Goal: Information Seeking & Learning: Learn about a topic

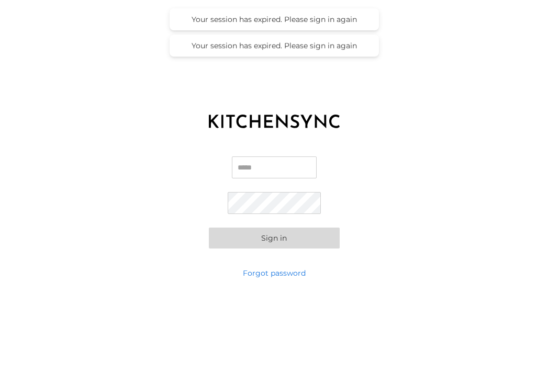
click at [241, 161] on input "Email" at bounding box center [274, 168] width 85 height 22
type input "**********"
click at [265, 235] on button "Sign in" at bounding box center [274, 238] width 131 height 21
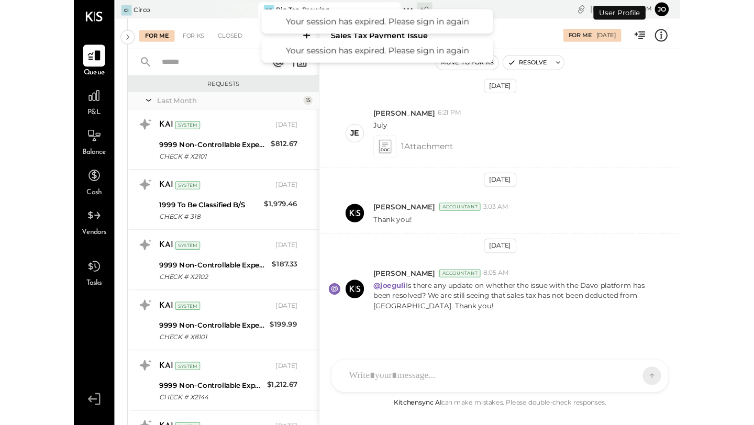
scroll to position [661, 0]
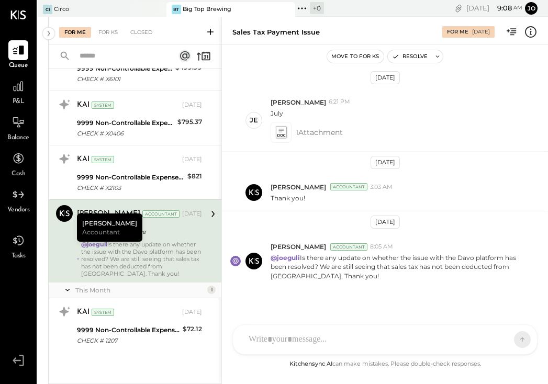
click at [17, 99] on span "P&L" at bounding box center [19, 101] width 12 height 9
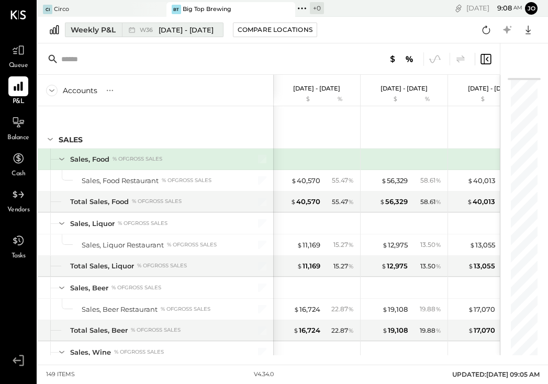
click at [94, 26] on div "Weekly P&L" at bounding box center [93, 30] width 45 height 10
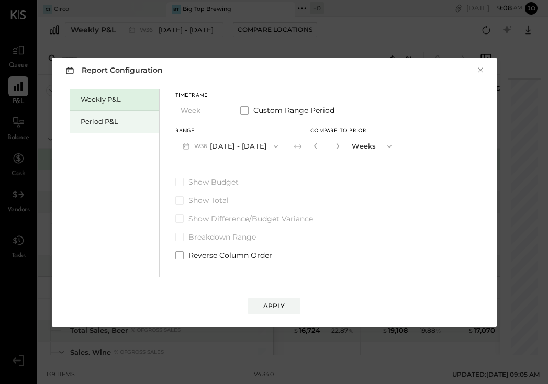
click at [96, 118] on div "Period P&L" at bounding box center [117, 122] width 73 height 10
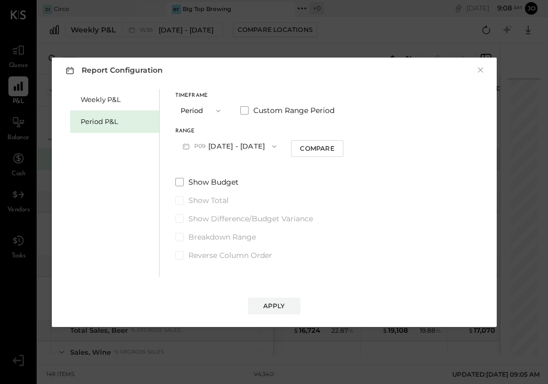
click at [222, 149] on button "P09 [DATE] - [DATE]" at bounding box center [229, 146] width 109 height 19
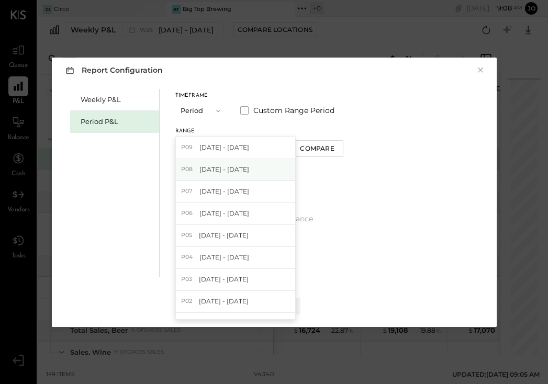
click at [215, 171] on span "[DATE] - [DATE]" at bounding box center [224, 169] width 50 height 9
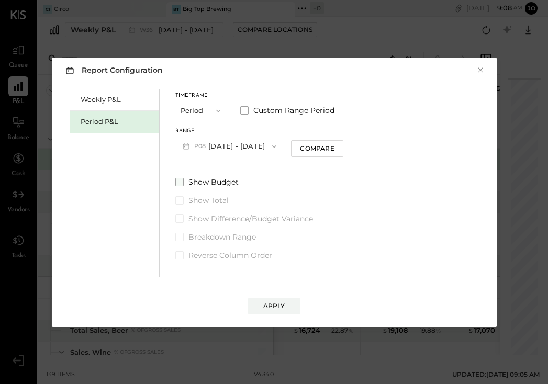
click at [179, 183] on span at bounding box center [179, 182] width 8 height 8
click at [178, 218] on span at bounding box center [179, 219] width 8 height 8
click at [285, 309] on button "Apply" at bounding box center [274, 306] width 52 height 17
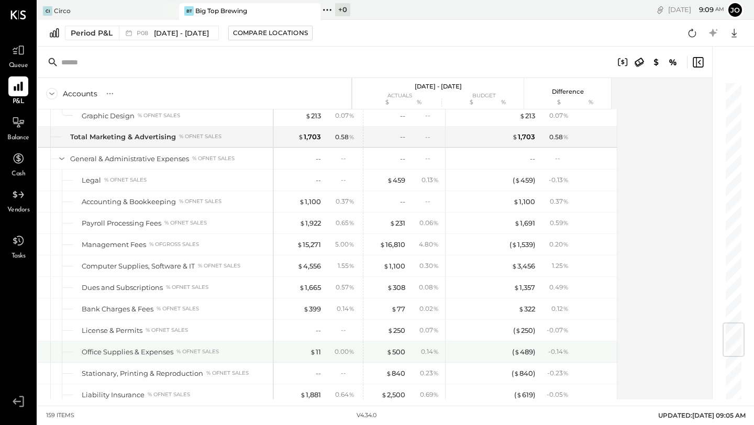
scroll to position [2041, 0]
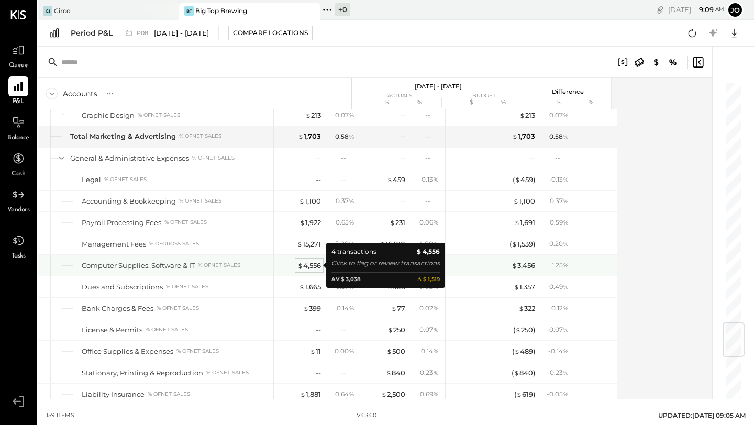
click at [309, 265] on div "$ 4,556" at bounding box center [309, 266] width 24 height 10
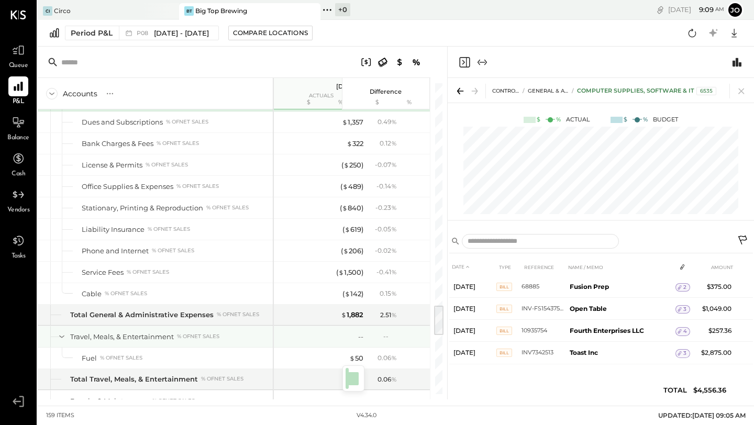
scroll to position [2214, 0]
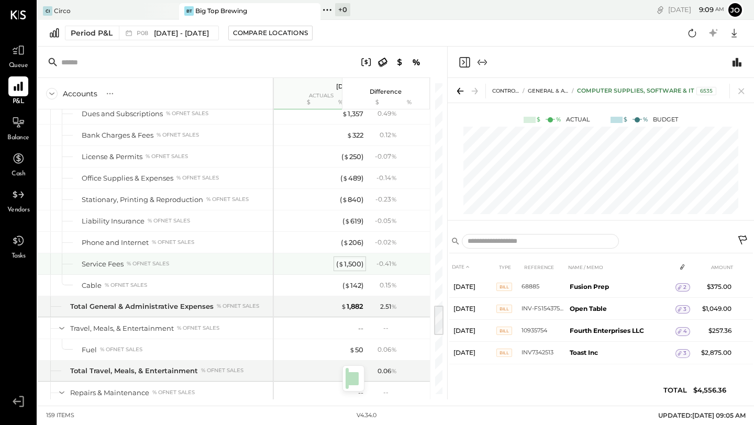
click at [341, 261] on span "$" at bounding box center [341, 264] width 6 height 8
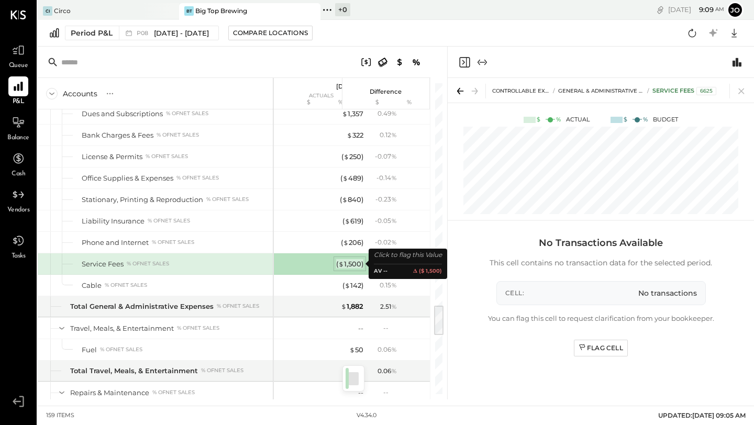
click at [341, 261] on span "$" at bounding box center [341, 264] width 6 height 8
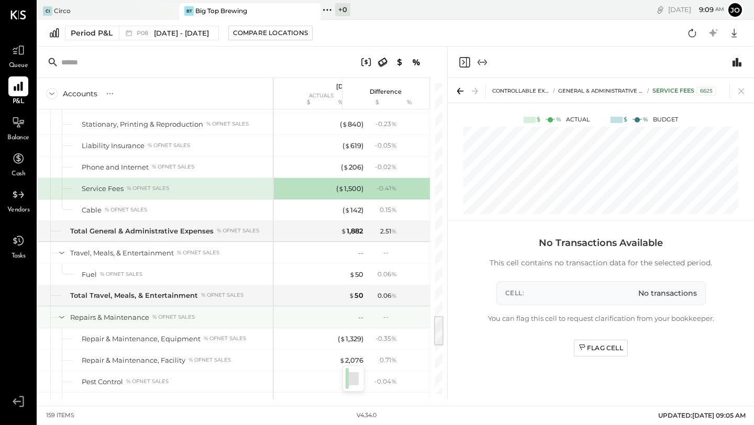
scroll to position [2317, 0]
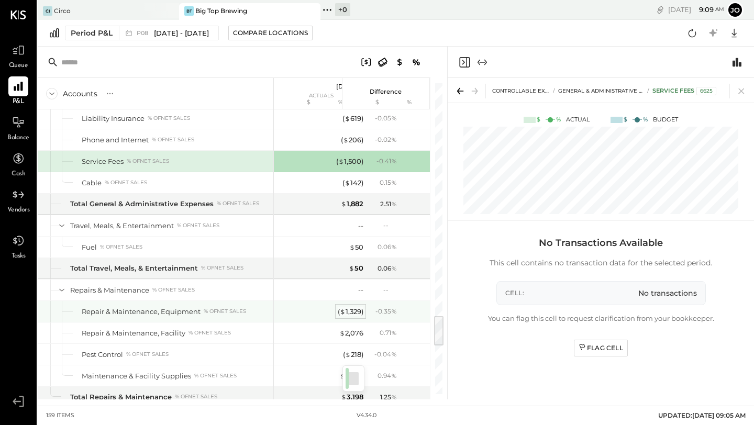
click at [343, 309] on span "$" at bounding box center [343, 311] width 6 height 8
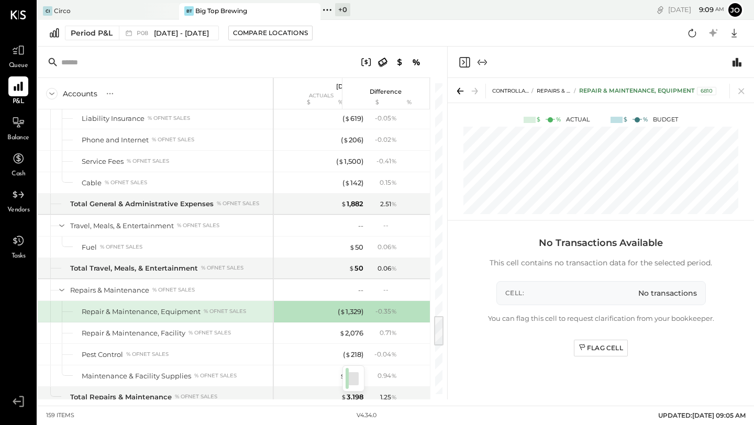
click at [175, 312] on div "Repair & Maintenance, Equipment" at bounding box center [141, 312] width 119 height 10
click at [351, 312] on div "( $ 1,329 )" at bounding box center [351, 312] width 26 height 10
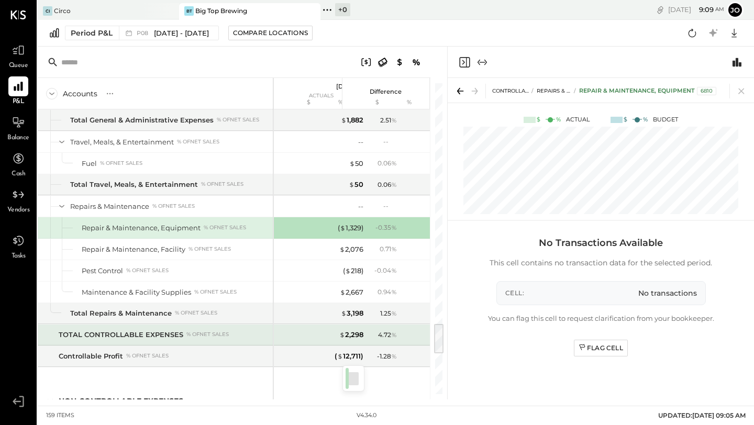
scroll to position [2406, 0]
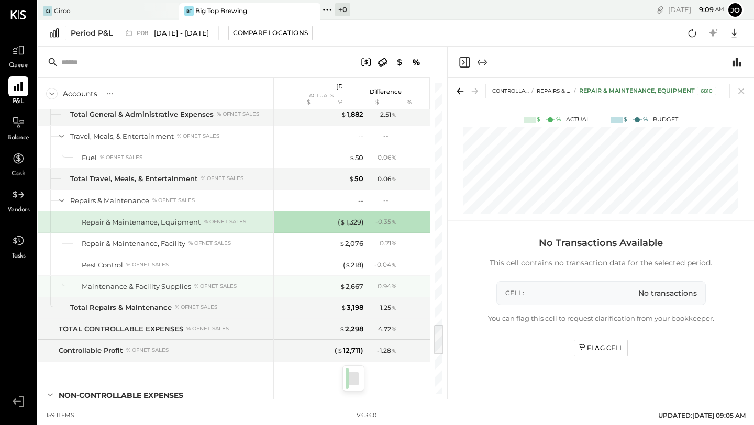
click at [296, 267] on div "( $ 218 ) - 0.04 %" at bounding box center [359, 264] width 171 height 21
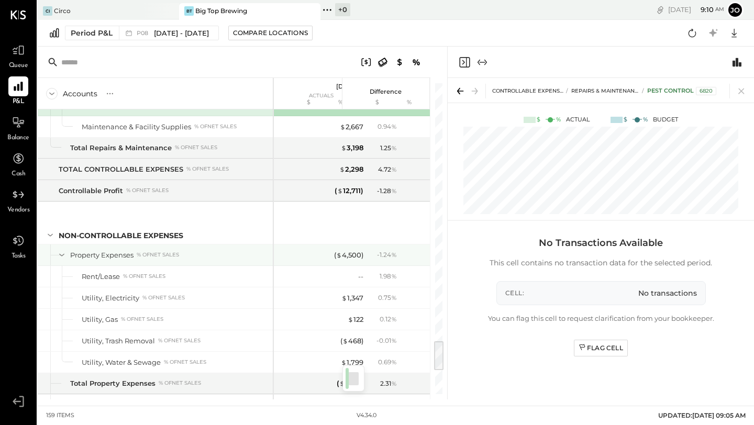
scroll to position [2566, 0]
click at [353, 255] on div "( $ 4,500 )" at bounding box center [348, 255] width 29 height 10
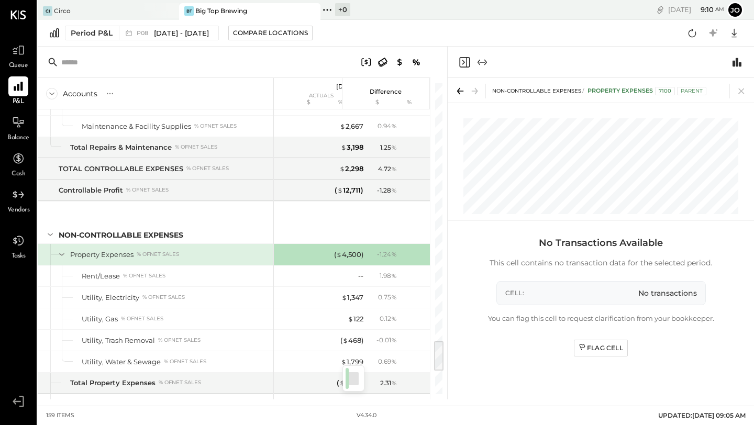
click at [340, 264] on div "( $ 4,500 ) - 1.24 %" at bounding box center [360, 254] width 79 height 21
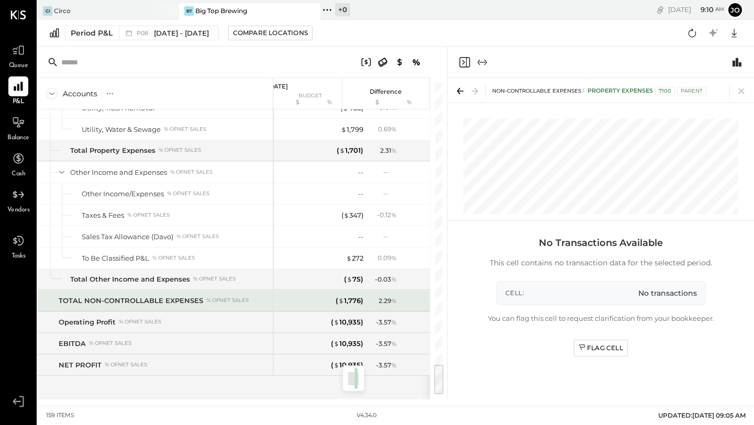
scroll to position [0, 96]
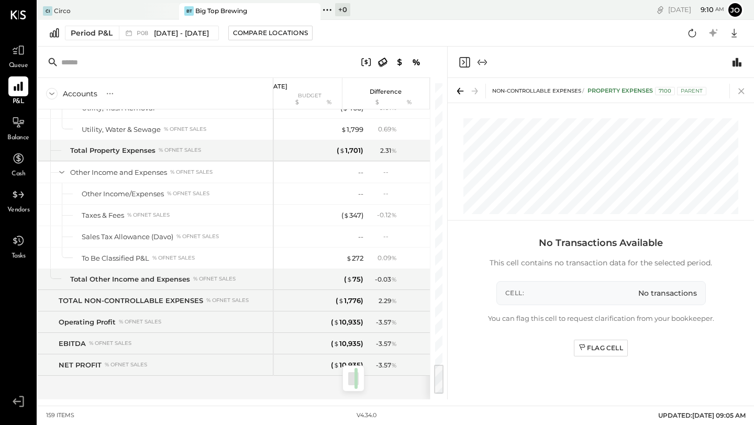
click at [548, 91] on icon at bounding box center [741, 91] width 15 height 15
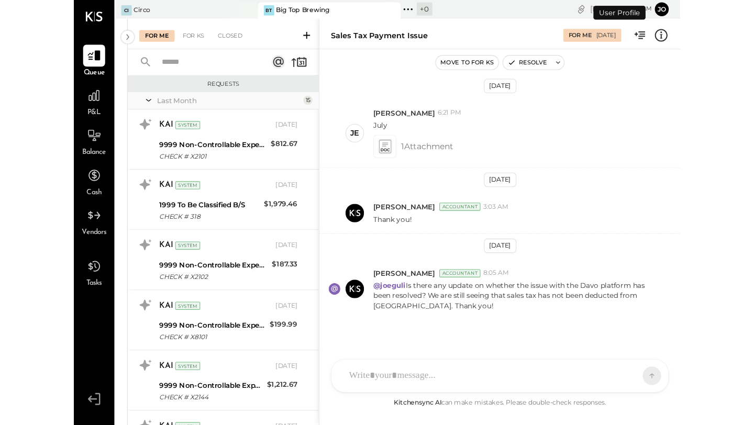
scroll to position [661, 0]
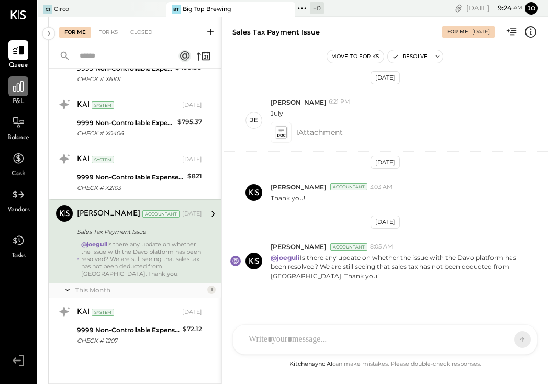
click at [19, 88] on icon at bounding box center [19, 87] width 14 height 14
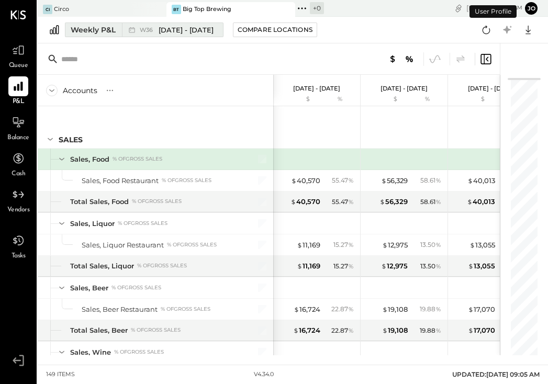
click at [113, 28] on div "Weekly P&L" at bounding box center [93, 30] width 45 height 10
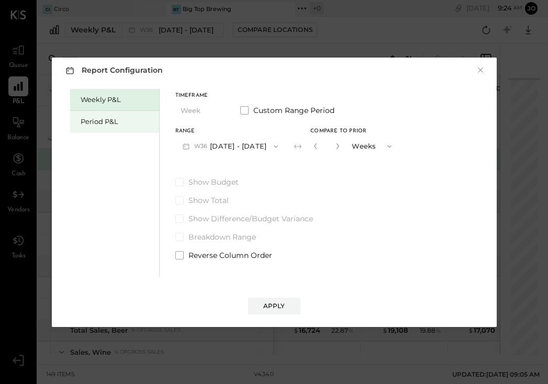
click at [112, 123] on div "Period P&L" at bounding box center [117, 122] width 73 height 10
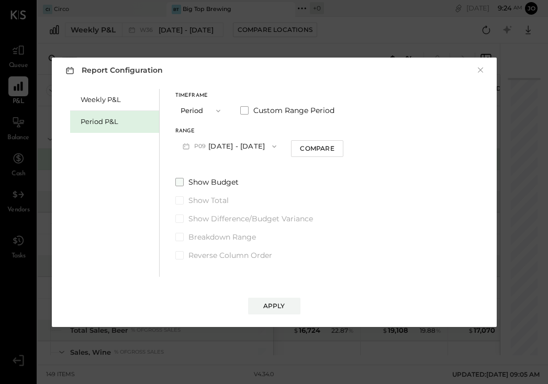
click at [180, 177] on label "Show Budget" at bounding box center [259, 182] width 169 height 10
click at [177, 227] on div "Show Budget Show Total Show Difference/Budget Variance Breakdown Range Reverse …" at bounding box center [259, 219] width 169 height 84
click at [180, 213] on div "Show Budget Show Total Show Difference/Budget Variance Breakdown Range Reverse …" at bounding box center [259, 219] width 169 height 84
click at [216, 143] on button "P09 [DATE] - [DATE]" at bounding box center [229, 146] width 109 height 19
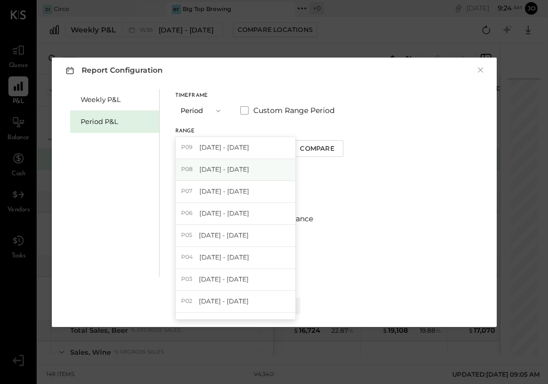
click at [211, 169] on span "[DATE] - [DATE]" at bounding box center [224, 169] width 50 height 9
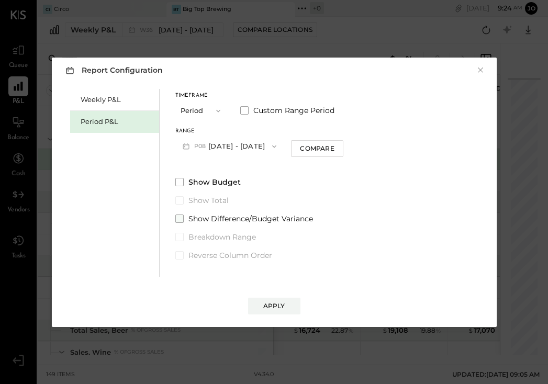
click at [180, 218] on span at bounding box center [179, 219] width 8 height 8
click at [268, 299] on button "Apply" at bounding box center [274, 306] width 52 height 17
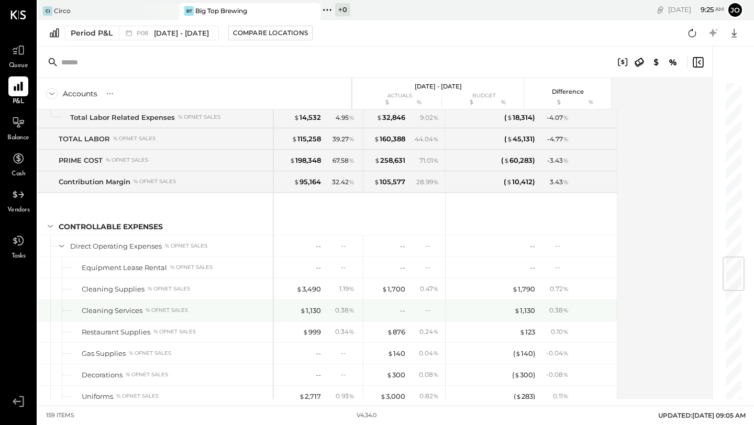
scroll to position [1484, 0]
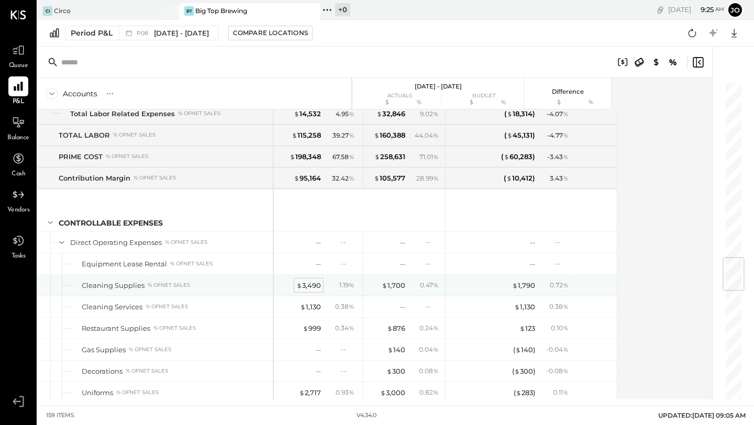
click at [306, 286] on div "$ 3,490" at bounding box center [308, 286] width 25 height 10
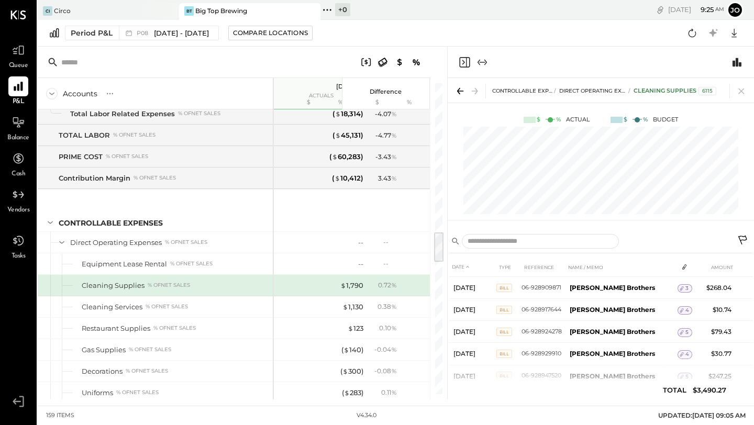
drag, startPoint x: 459, startPoint y: 9, endPoint x: 384, endPoint y: 9, distance: 75.4
click at [383, 9] on div "Ci Circo BT Big Top Brewing + 0 Pinned Locations ( 2 ) Circo Big Top Brewing No…" at bounding box center [396, 10] width 716 height 20
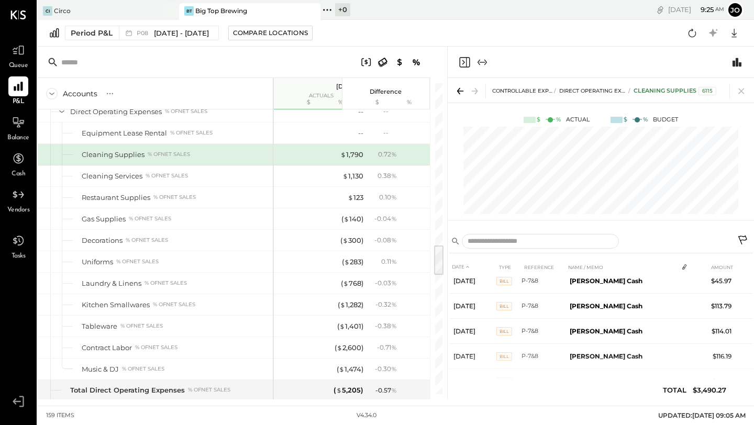
scroll to position [468, 0]
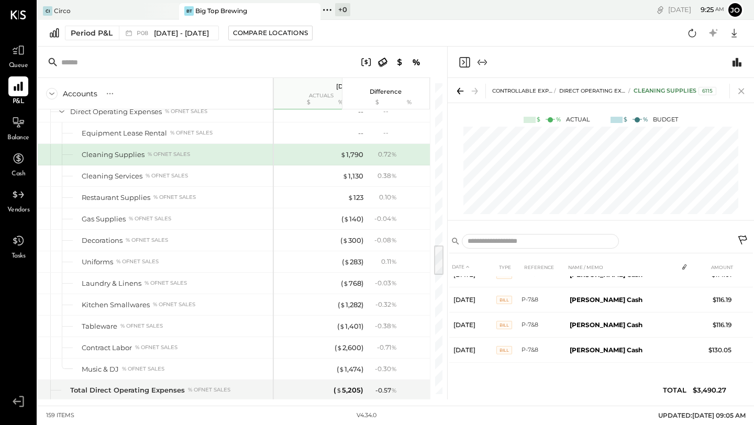
click at [548, 87] on icon at bounding box center [741, 91] width 15 height 15
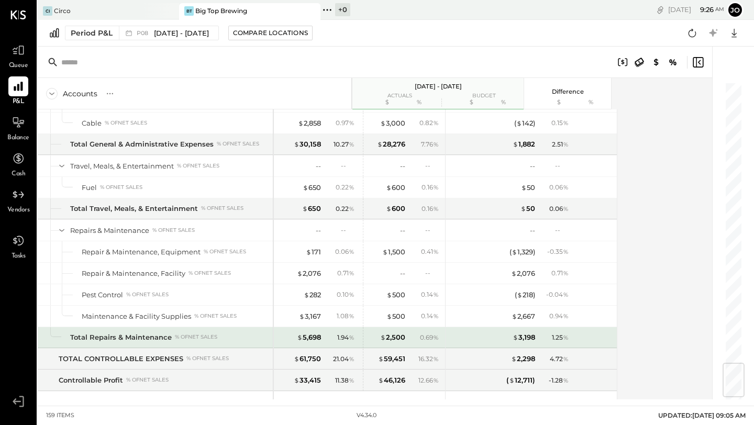
scroll to position [2394, 0]
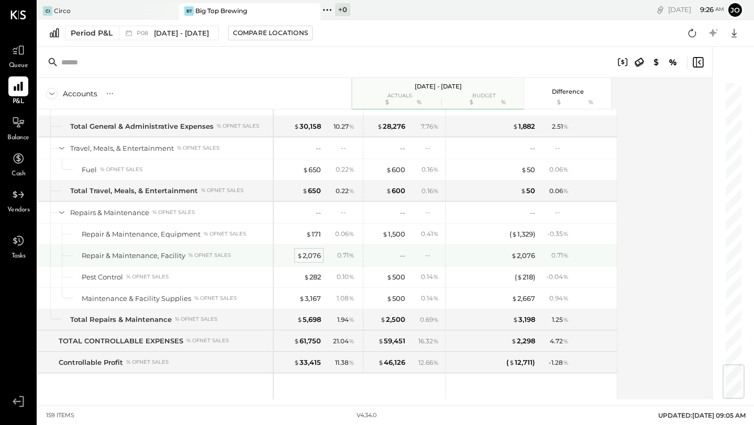
click at [315, 258] on div "$ 2,076" at bounding box center [309, 256] width 24 height 10
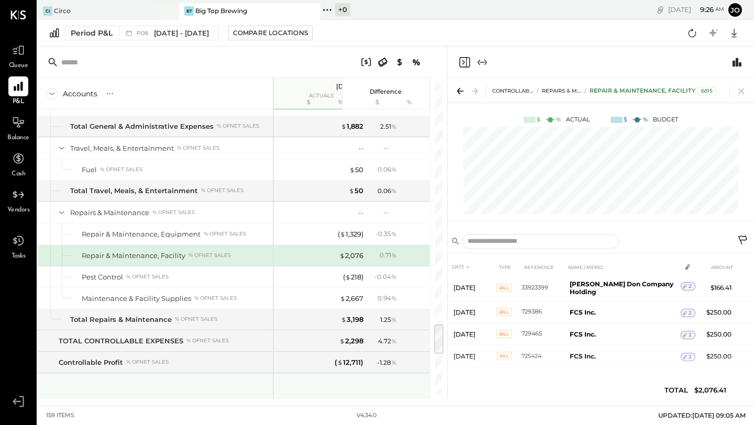
scroll to position [2455, 0]
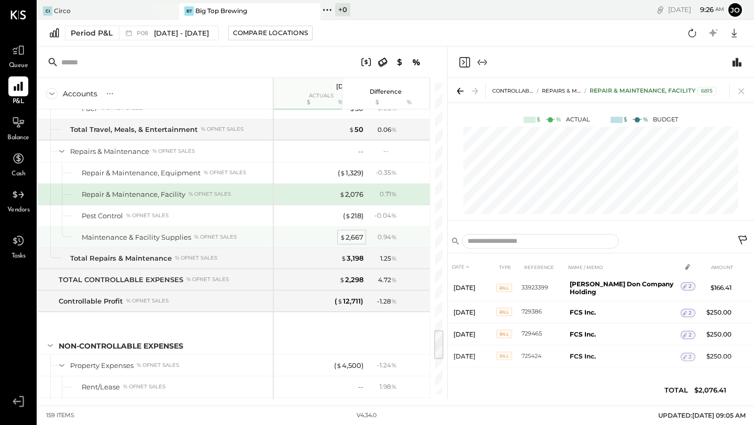
click at [354, 236] on div "$ 2,667" at bounding box center [352, 237] width 24 height 10
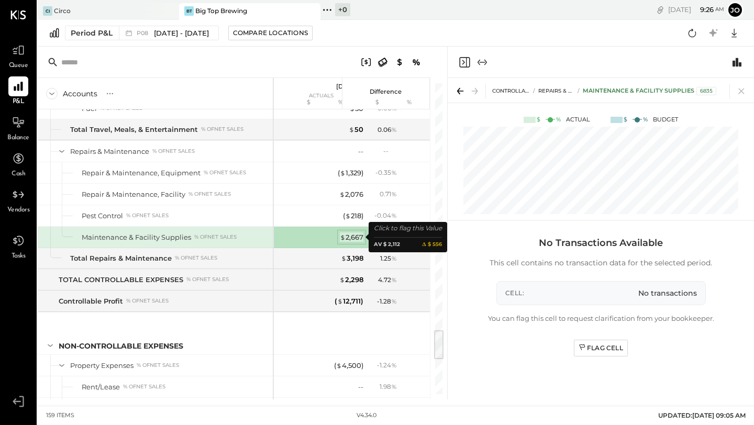
click at [354, 236] on div "$ 2,667" at bounding box center [352, 237] width 24 height 10
click at [521, 292] on span "Cell:" at bounding box center [514, 292] width 19 height 9
click at [343, 233] on span "$" at bounding box center [343, 237] width 6 height 8
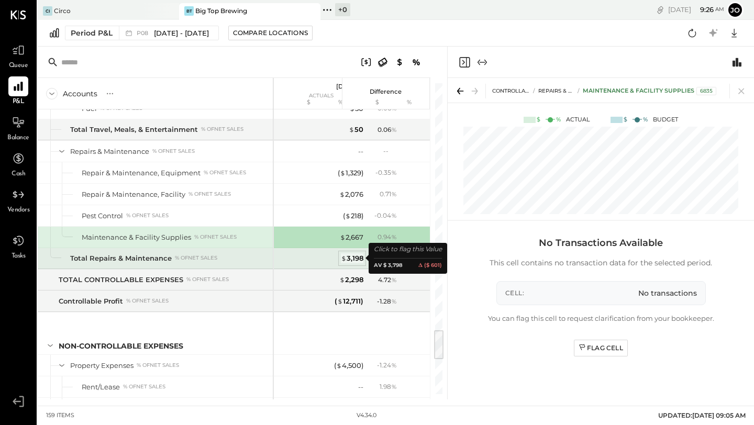
click at [350, 258] on div "$ 3,198" at bounding box center [352, 258] width 23 height 10
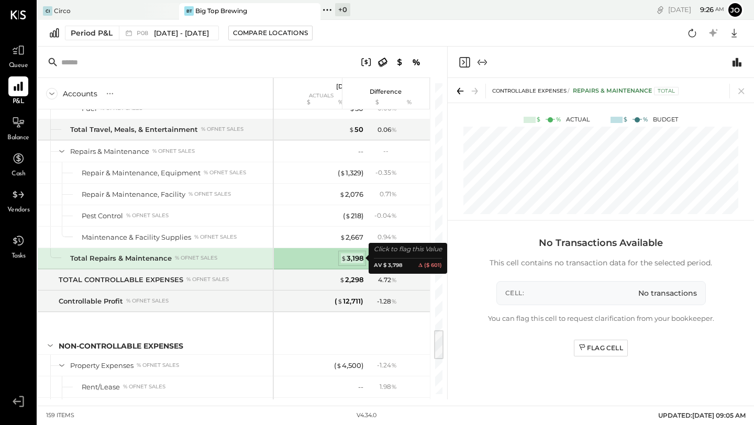
click at [350, 258] on div "$ 3,198" at bounding box center [352, 258] width 23 height 10
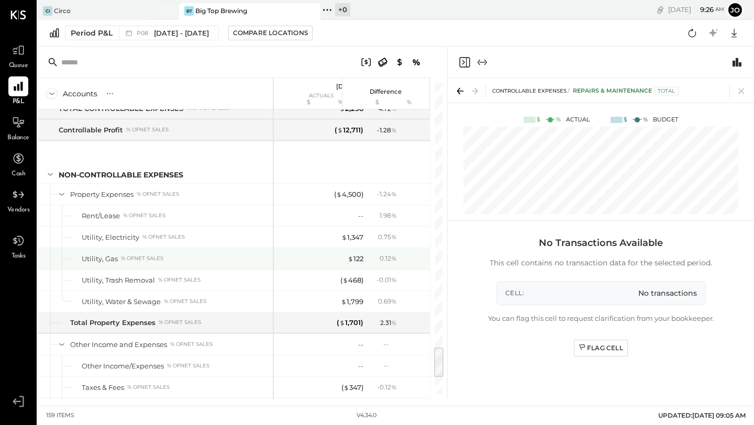
scroll to position [2631, 0]
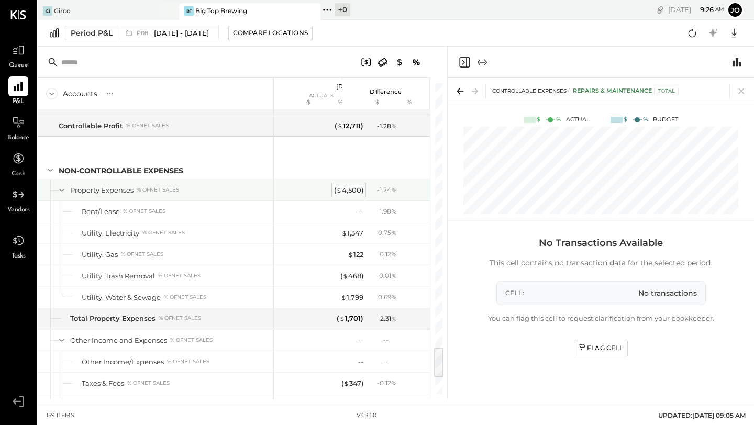
click at [348, 192] on div "( $ 4,500 )" at bounding box center [348, 190] width 29 height 10
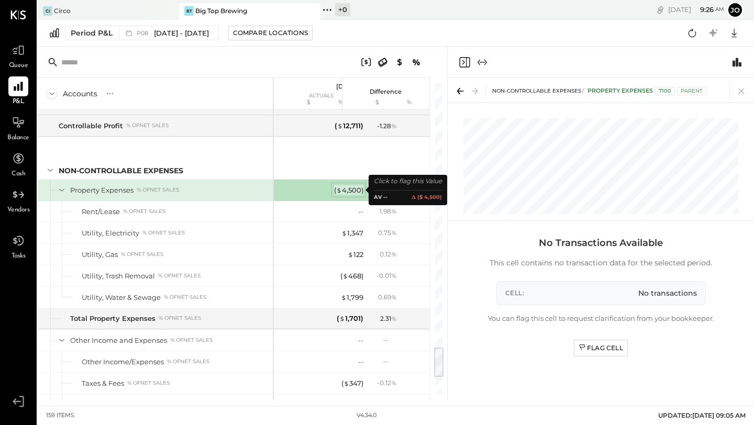
click at [348, 192] on div "( $ 4,500 )" at bounding box center [348, 190] width 29 height 10
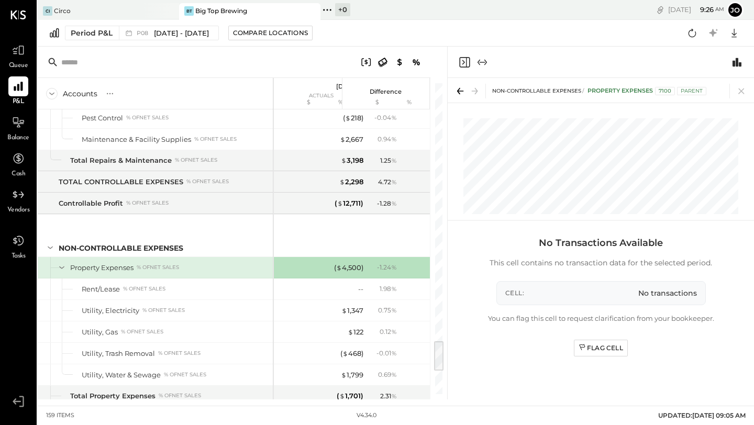
scroll to position [2511, 0]
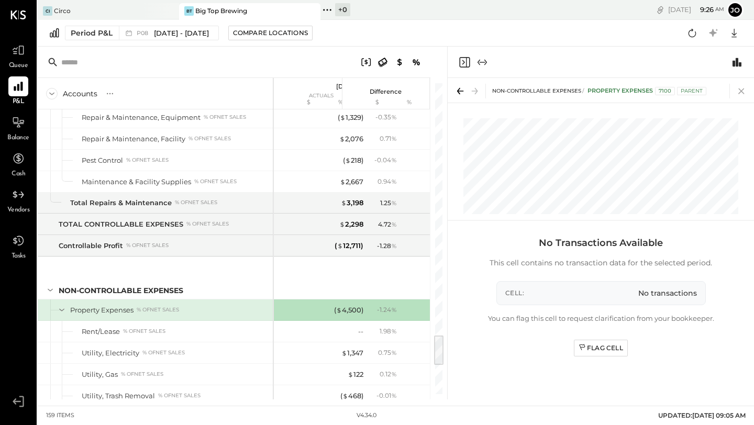
click at [548, 93] on icon at bounding box center [741, 91] width 15 height 15
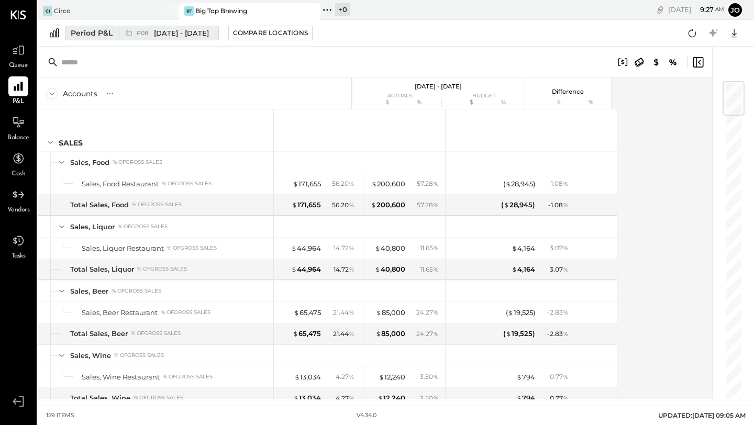
click at [95, 37] on div "Period P&L" at bounding box center [92, 33] width 42 height 10
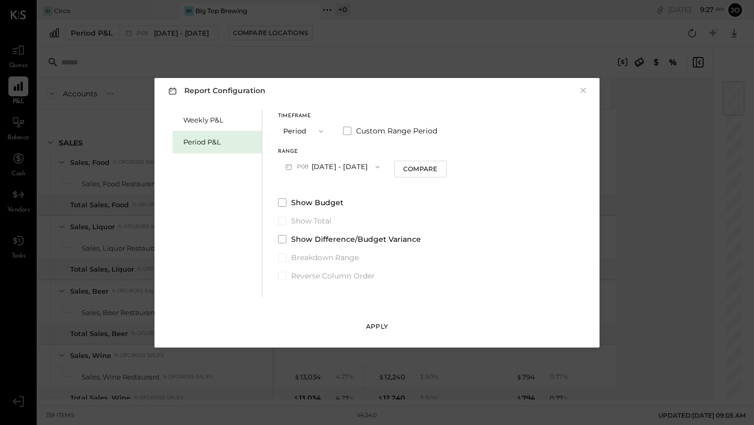
click at [388, 326] on button "Apply" at bounding box center [377, 326] width 52 height 17
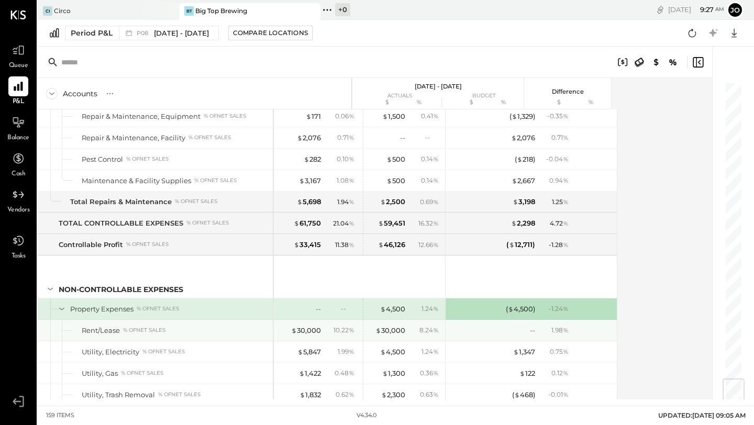
scroll to position [2513, 0]
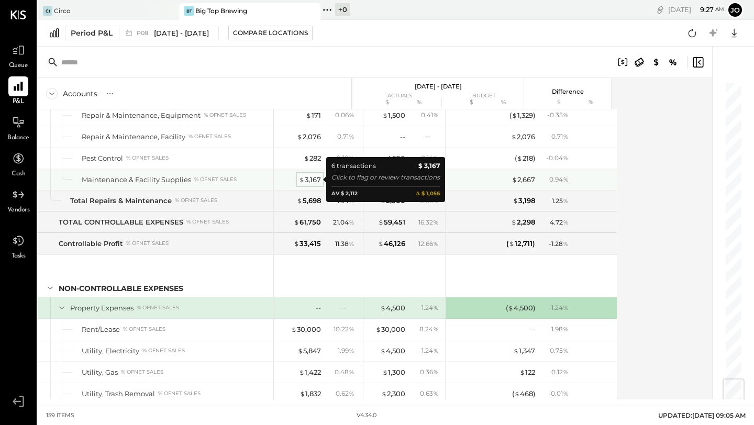
click at [307, 181] on div "$ 3,167" at bounding box center [310, 180] width 22 height 10
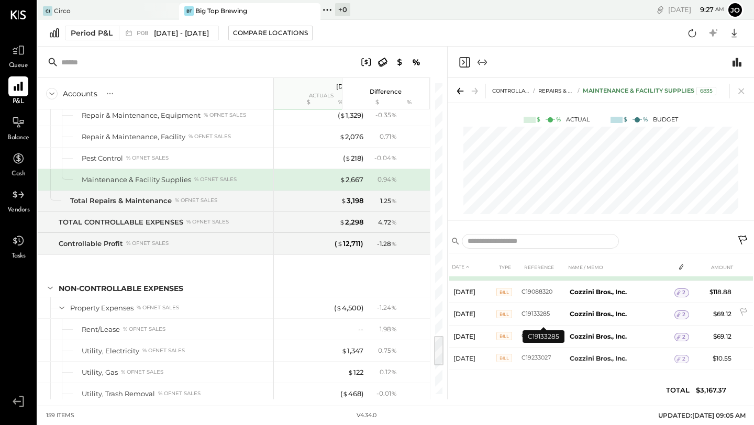
scroll to position [47, 0]
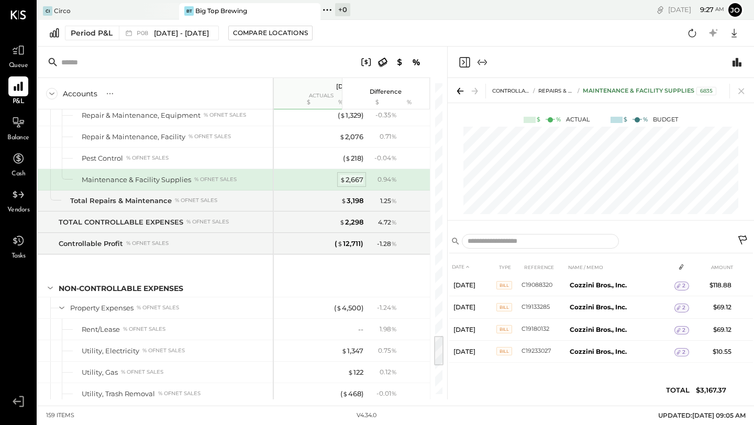
click at [344, 176] on span "$" at bounding box center [343, 179] width 6 height 8
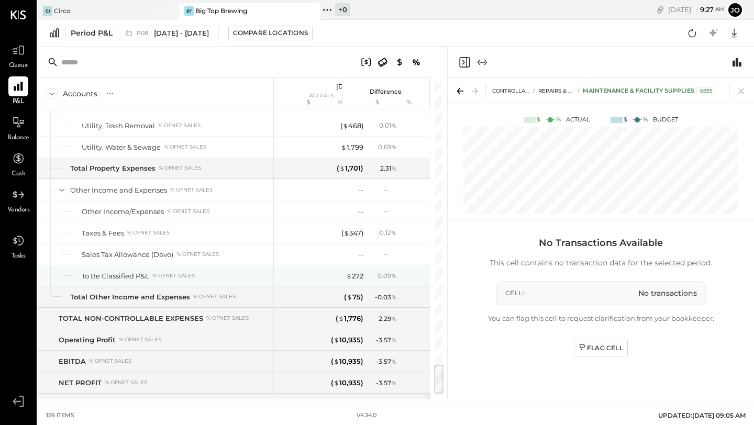
scroll to position [2802, 0]
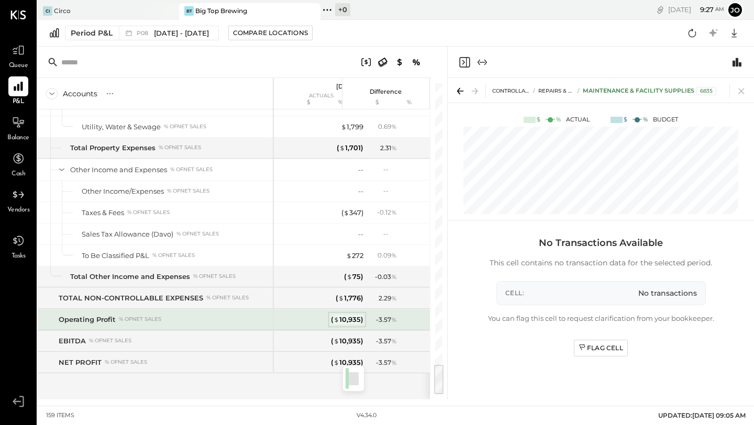
click at [335, 319] on span "$" at bounding box center [337, 319] width 6 height 8
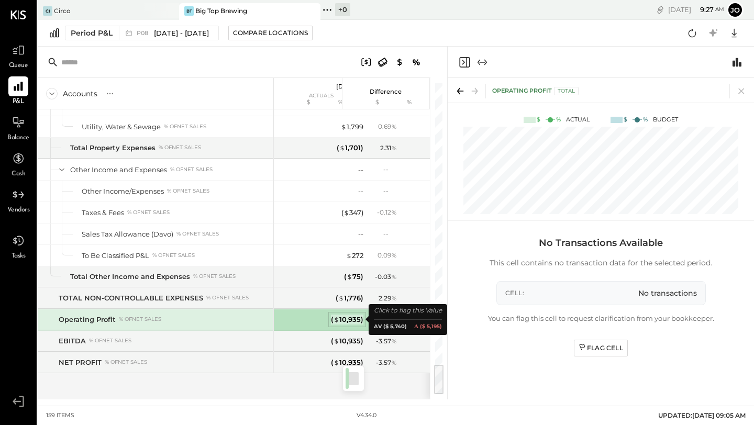
click at [335, 319] on span "$" at bounding box center [337, 319] width 6 height 8
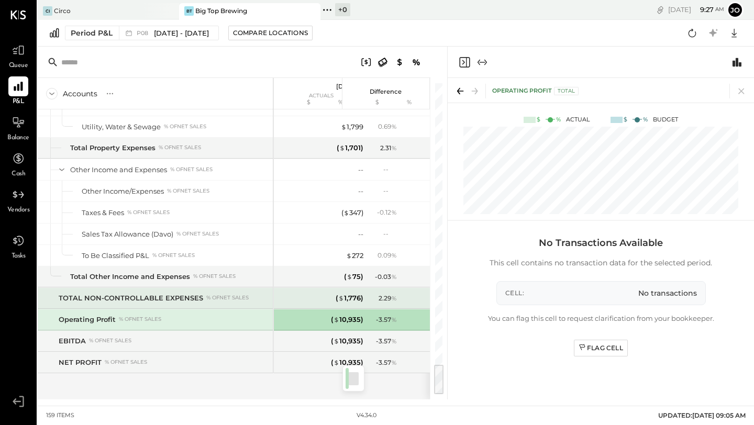
click at [306, 276] on div "( $ 75 ) - 0.03 %" at bounding box center [359, 276] width 171 height 21
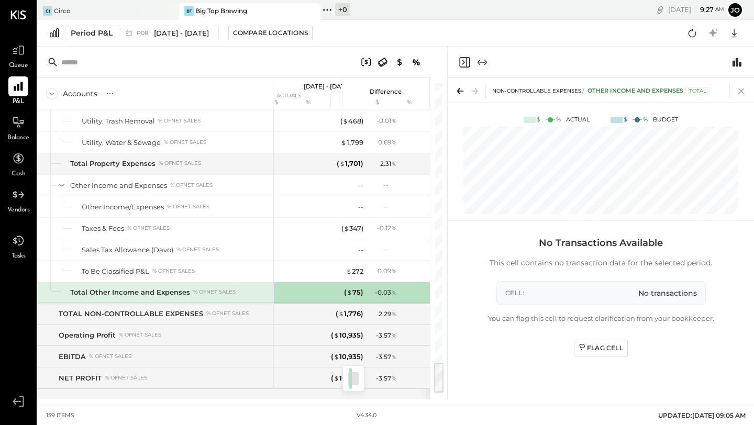
click at [548, 87] on icon at bounding box center [741, 91] width 15 height 15
